Goal: Find specific page/section: Find specific page/section

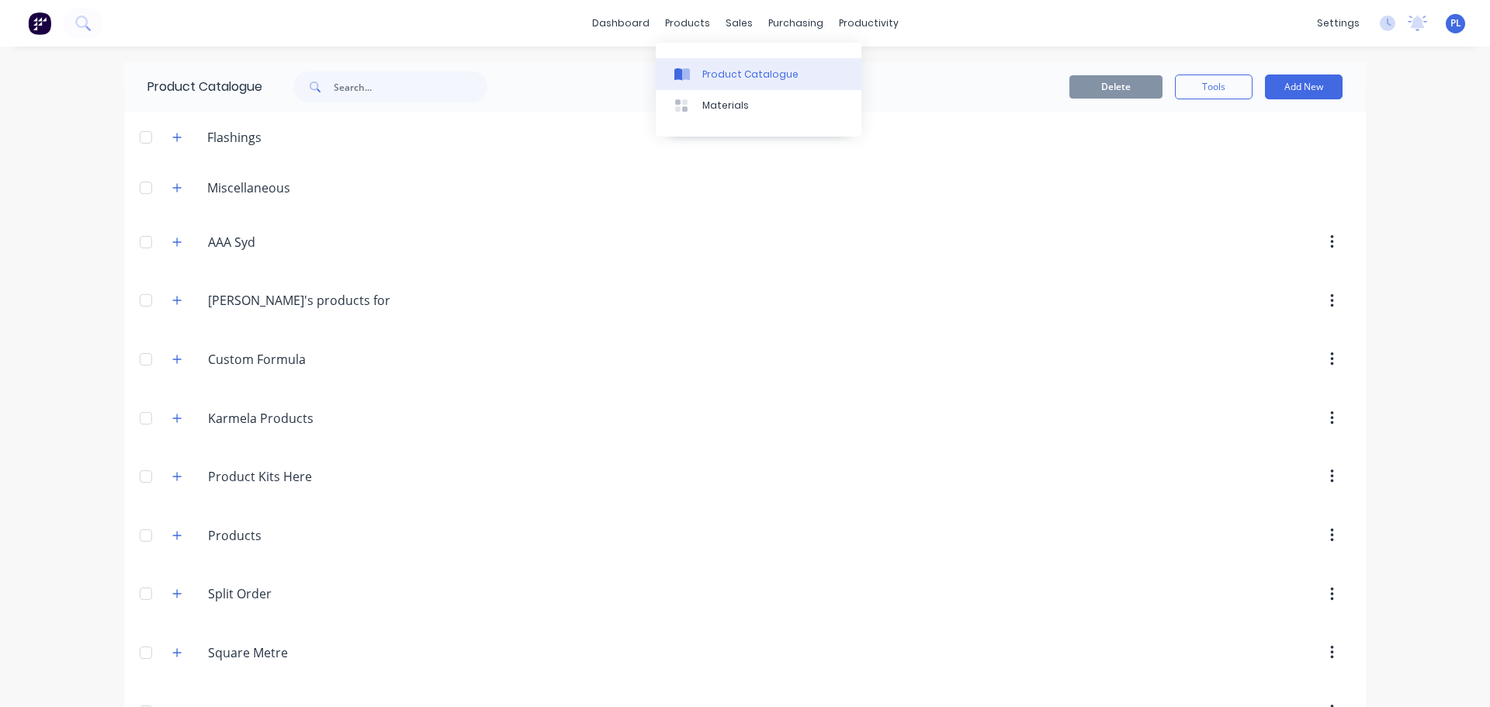
click at [699, 78] on link "Product Catalogue" at bounding box center [759, 73] width 206 height 31
click at [707, 108] on div "Materials" at bounding box center [725, 106] width 47 height 14
